Goal: Transaction & Acquisition: Download file/media

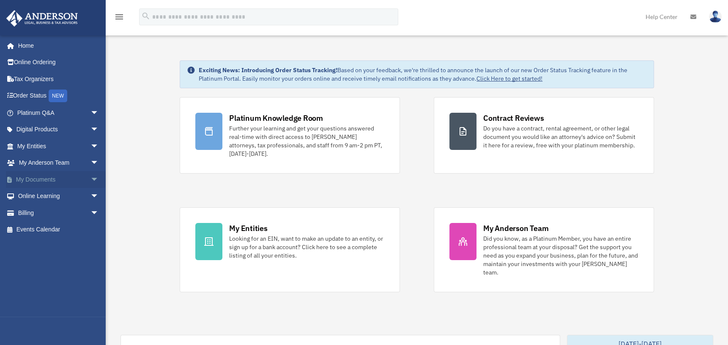
click at [43, 178] on link "My Documents arrow_drop_down" at bounding box center [59, 179] width 106 height 17
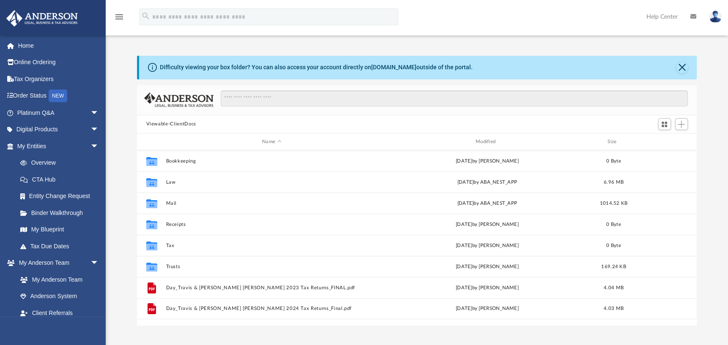
scroll to position [186, 554]
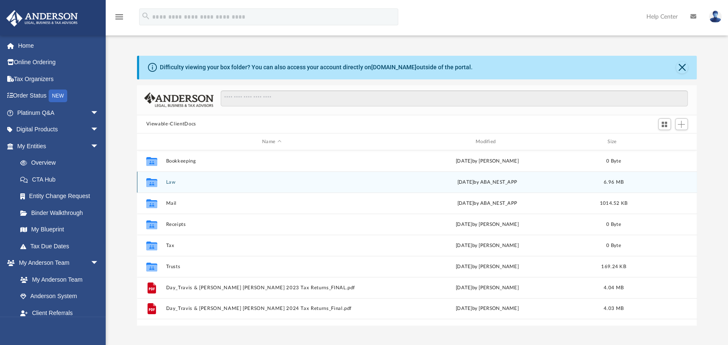
click at [170, 182] on button "Law" at bounding box center [272, 182] width 212 height 5
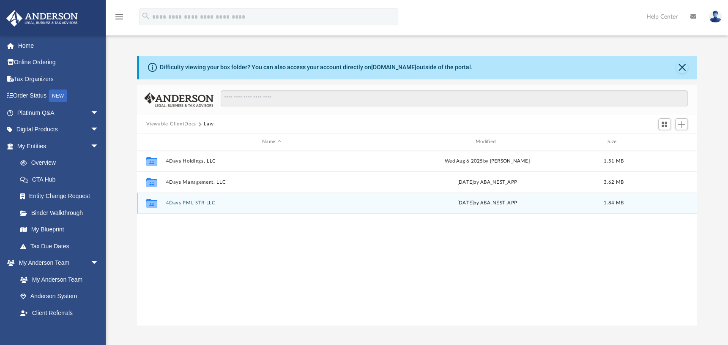
click at [189, 204] on button "4Days PML STR LLC" at bounding box center [272, 203] width 212 height 5
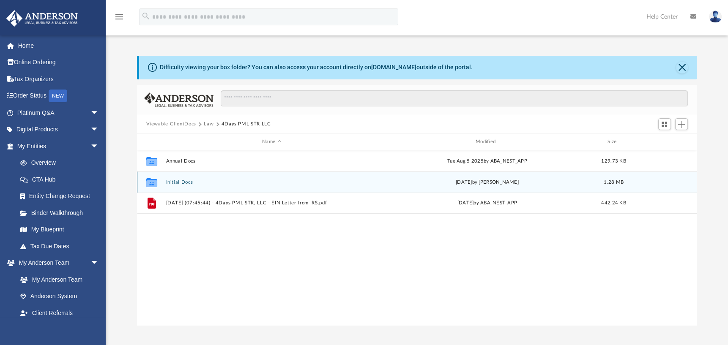
click at [173, 184] on button "Initial Docs" at bounding box center [272, 182] width 212 height 5
click at [232, 183] on button "4Days PML STR, LLC - Binder Documents.pdf" at bounding box center [272, 182] width 212 height 5
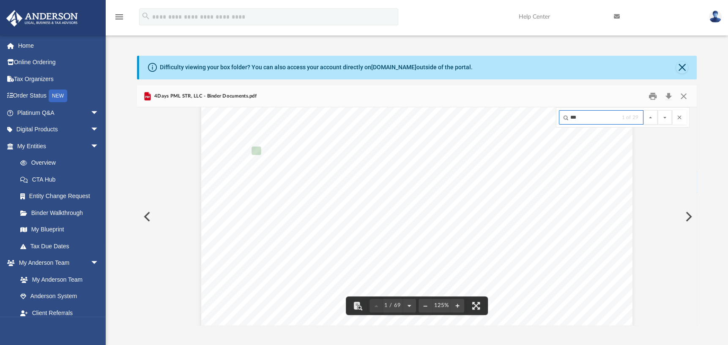
scroll to position [1353, 4]
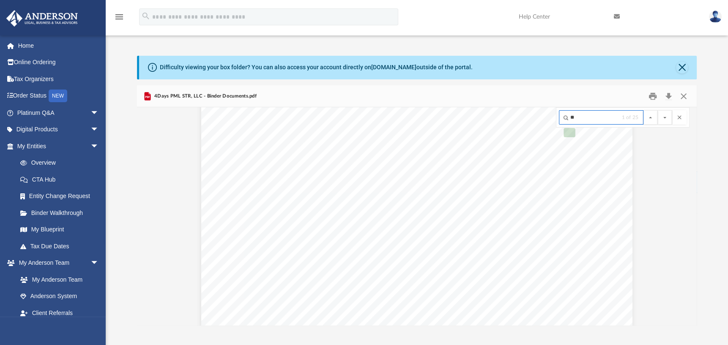
type input "*"
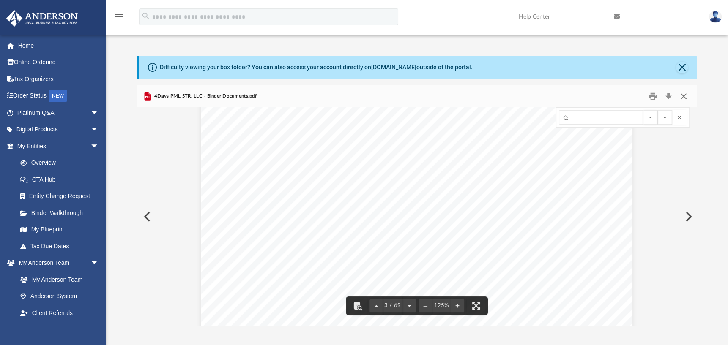
click at [683, 99] on button "Close" at bounding box center [683, 96] width 15 height 13
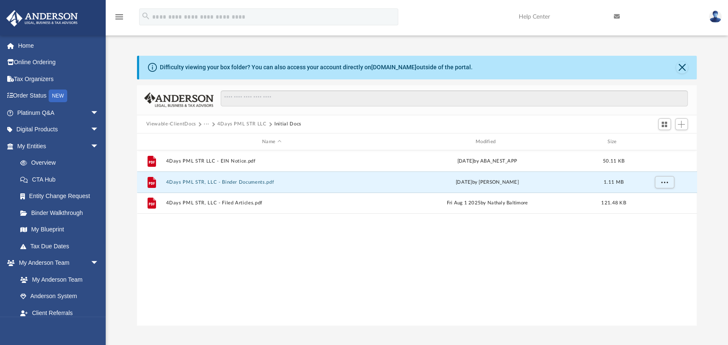
click at [239, 124] on button "4Days PML STR LLC" at bounding box center [241, 125] width 49 height 8
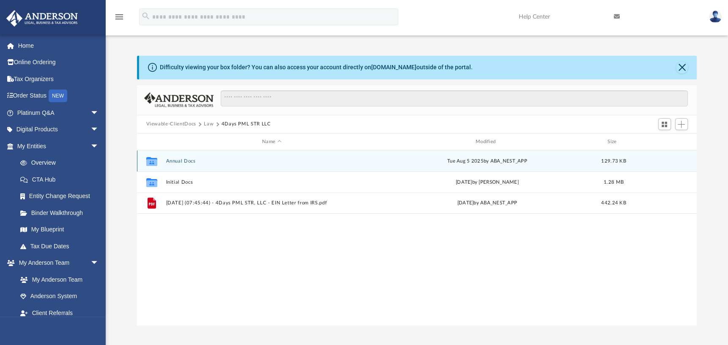
click at [186, 160] on button "Annual Docs" at bounding box center [272, 161] width 212 height 5
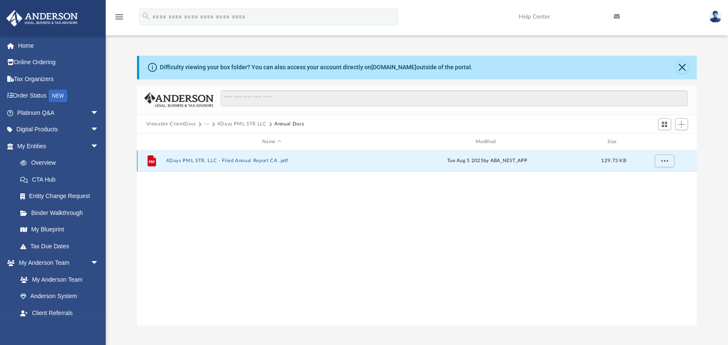
click at [186, 160] on button "4Days PML STR, LLC - Filed Annual Report CA .pdf" at bounding box center [272, 161] width 212 height 5
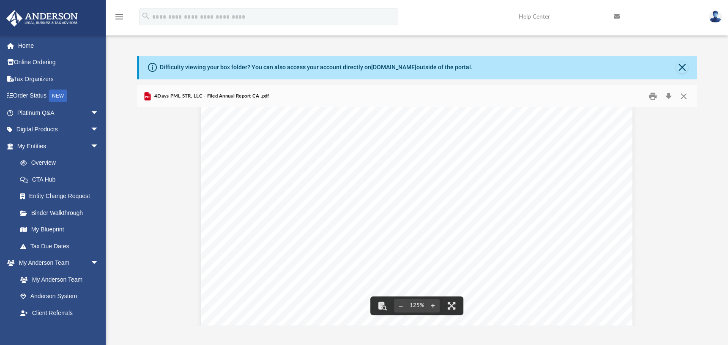
scroll to position [0, 0]
click at [684, 95] on button "Close" at bounding box center [683, 96] width 15 height 13
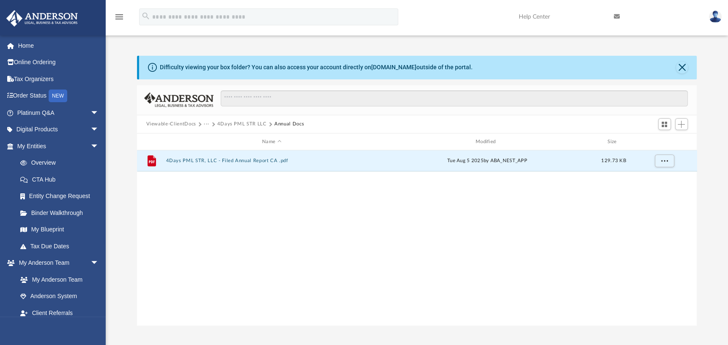
click at [233, 124] on button "4Days PML STR LLC" at bounding box center [241, 125] width 49 height 8
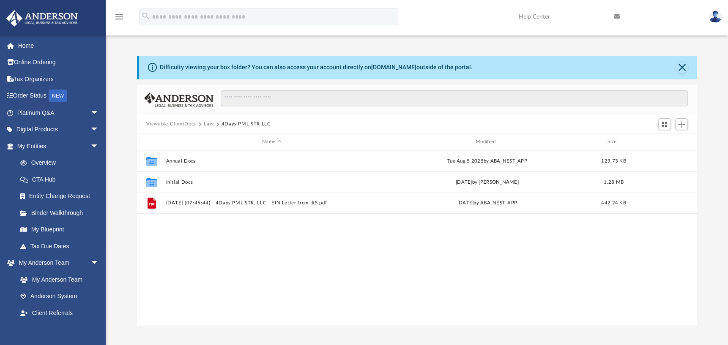
click at [208, 123] on button "Law" at bounding box center [209, 125] width 10 height 8
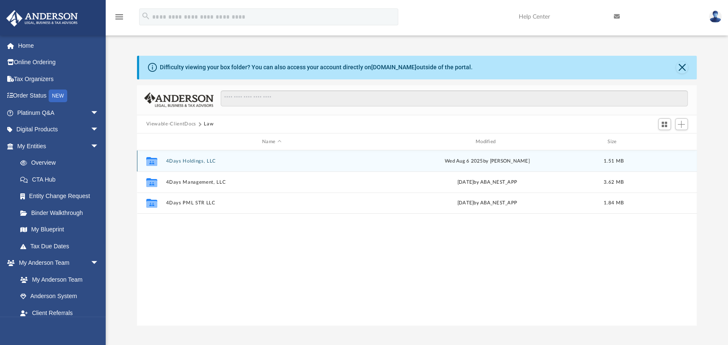
click at [184, 165] on div "Collaborated Folder 4Days Holdings, LLC Wed Aug 6 2025 by Manny Montealto 1.51 …" at bounding box center [417, 161] width 560 height 21
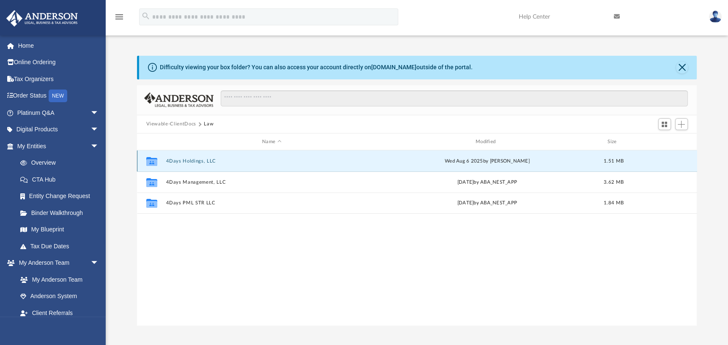
click at [186, 160] on button "4Days Holdings, LLC" at bounding box center [272, 161] width 212 height 5
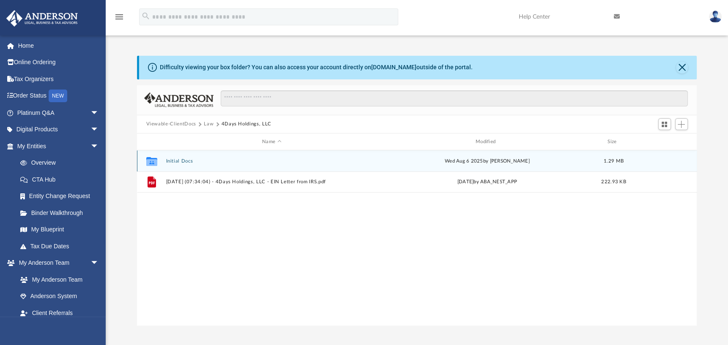
click at [177, 160] on button "Initial Docs" at bounding box center [272, 161] width 212 height 5
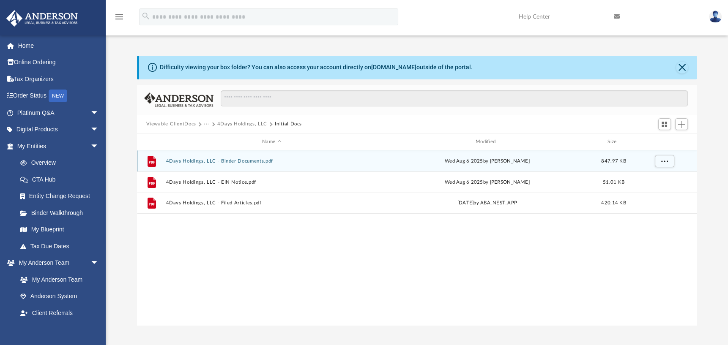
click at [248, 160] on button "4Days Holdings, LLC - Binder Documents.pdf" at bounding box center [272, 161] width 212 height 5
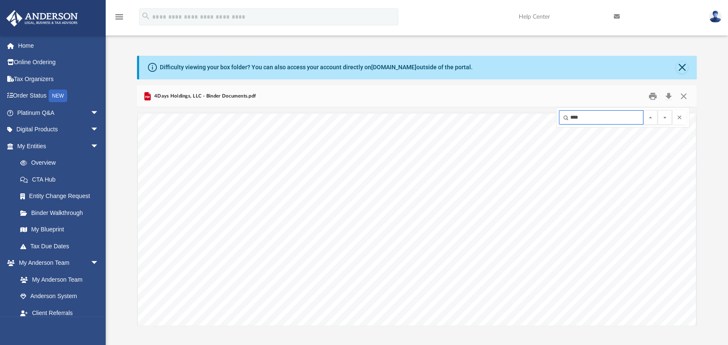
scroll to position [42205, 0]
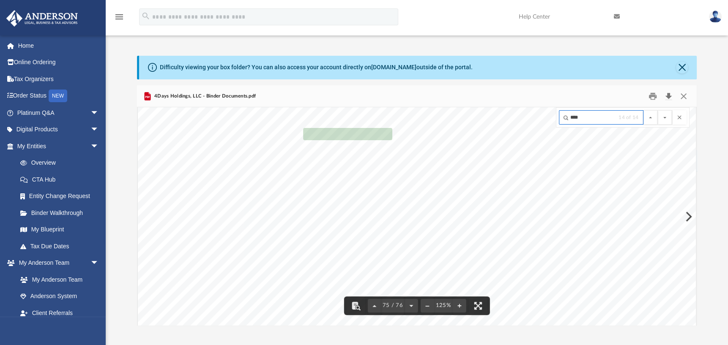
type input "****"
click at [670, 93] on button "Download" at bounding box center [668, 96] width 15 height 13
click at [682, 97] on button "Close" at bounding box center [683, 96] width 15 height 13
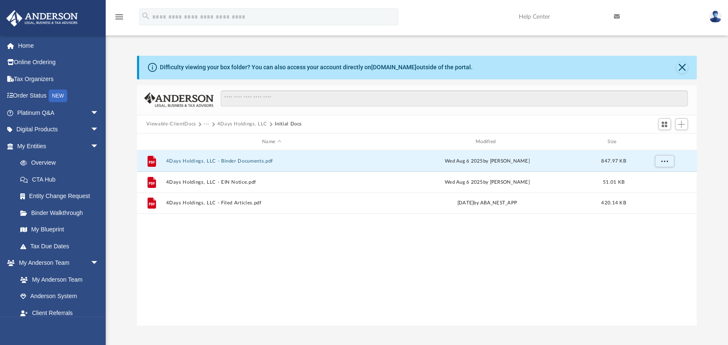
click at [244, 126] on button "4Days Holdings, LLC" at bounding box center [242, 125] width 50 height 8
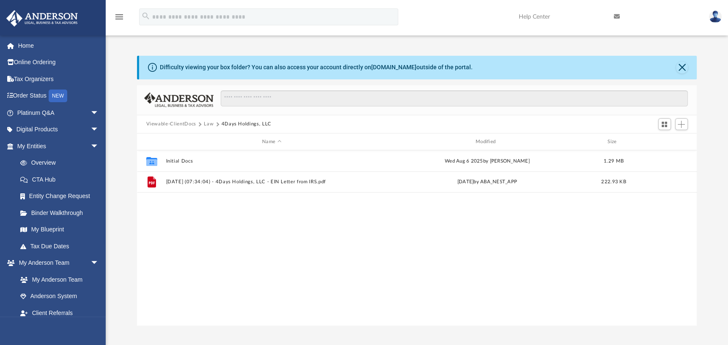
click at [208, 123] on button "Law" at bounding box center [209, 125] width 10 height 8
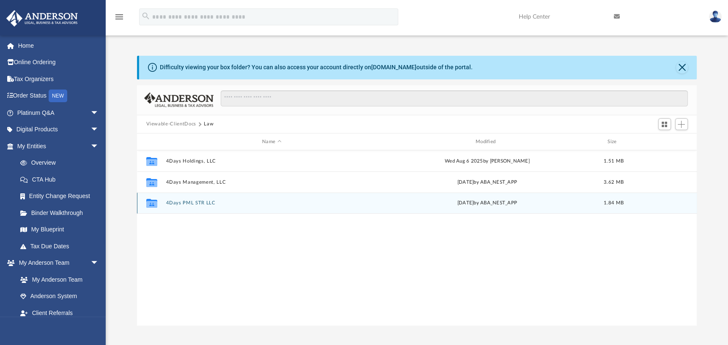
click at [186, 203] on button "4Days PML STR LLC" at bounding box center [272, 203] width 212 height 5
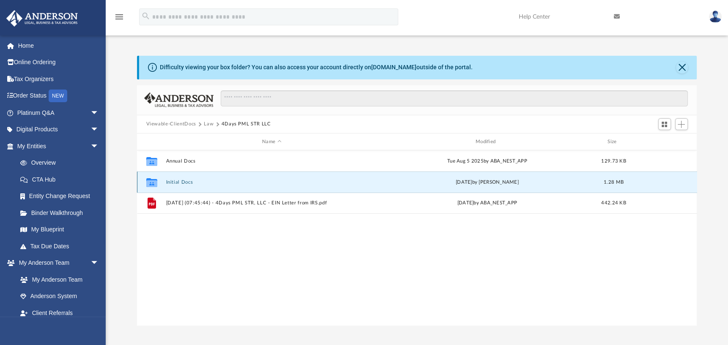
click at [187, 181] on button "Initial Docs" at bounding box center [272, 182] width 212 height 5
click at [210, 180] on button "4Days PML STR, LLC - Binder Documents.pdf" at bounding box center [272, 182] width 212 height 5
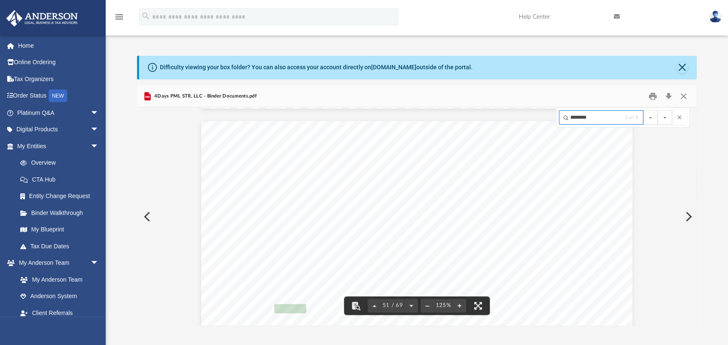
scroll to position [28517, 0]
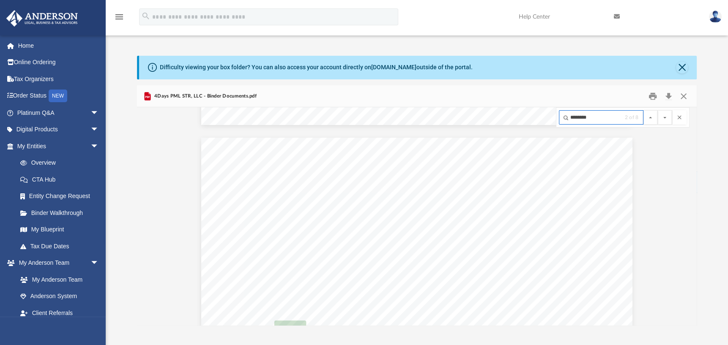
type input "********"
